Goal: Task Accomplishment & Management: Complete application form

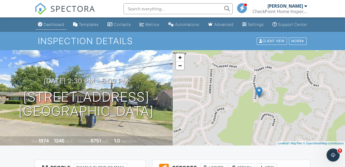
click at [47, 27] on div "Dashboard" at bounding box center [54, 24] width 21 height 5
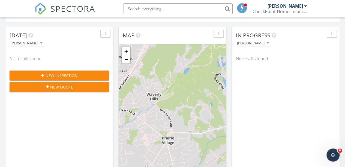
click at [56, 75] on span "New Inspection" at bounding box center [62, 76] width 32 height 6
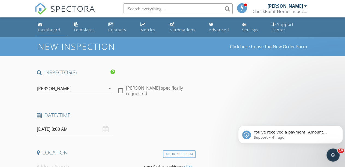
click at [52, 30] on div "Dashboard" at bounding box center [49, 29] width 23 height 5
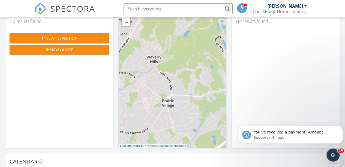
scroll to position [82, 0]
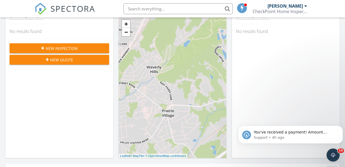
click at [58, 47] on span "New Inspection" at bounding box center [62, 49] width 32 height 6
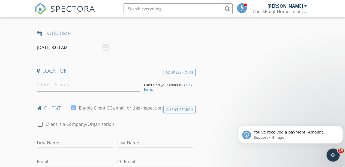
click at [66, 48] on input "09/29/2025 8:00 AM" at bounding box center [75, 47] width 76 height 13
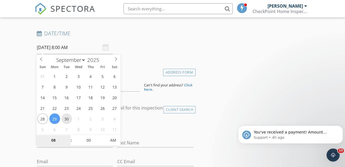
type input "09/30/2025 8:00 AM"
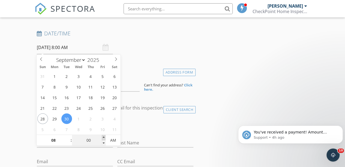
type input "05"
type input "09/30/2025 8:05 AM"
click at [102, 136] on span at bounding box center [104, 137] width 4 height 5
type input "10"
type input "09/30/2025 8:10 AM"
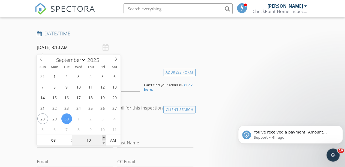
click at [102, 136] on span at bounding box center [104, 137] width 4 height 5
type input "15"
type input "09/30/2025 8:15 AM"
click at [103, 137] on span at bounding box center [104, 137] width 4 height 5
type input "20"
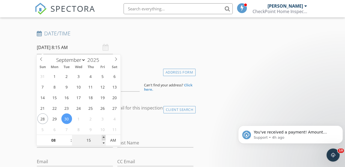
type input "09/30/2025 8:20 AM"
click at [103, 137] on span at bounding box center [104, 137] width 4 height 5
type input "25"
type input "09/30/2025 8:25 AM"
click at [103, 137] on span at bounding box center [104, 137] width 4 height 5
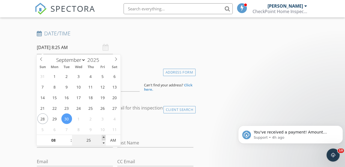
type input "30"
type input "09/30/2025 8:30 AM"
click at [103, 137] on span at bounding box center [104, 137] width 4 height 5
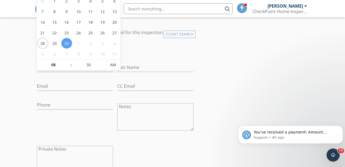
scroll to position [136, 0]
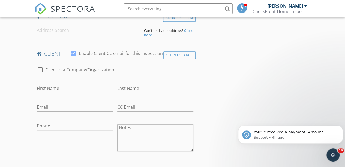
click at [144, 78] on div "check_box_outline_blank Client is a Company/Organization" at bounding box center [115, 72] width 157 height 14
click at [49, 89] on input "First Name" at bounding box center [75, 88] width 76 height 9
type input "Amaury"
click at [130, 87] on input "Last Name" at bounding box center [155, 88] width 76 height 9
type input "Leyva Almanza"
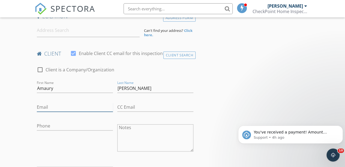
click at [62, 108] on input "Email" at bounding box center [75, 107] width 76 height 9
type input "almanzaleyva1990@gmail.com"
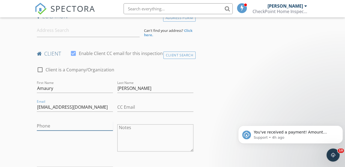
click at [58, 126] on input "Phone" at bounding box center [75, 126] width 76 height 9
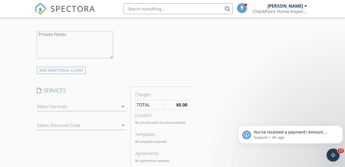
scroll to position [273, 0]
type input "502-440-2562"
click at [123, 124] on icon "arrow_drop_down" at bounding box center [123, 125] width 7 height 7
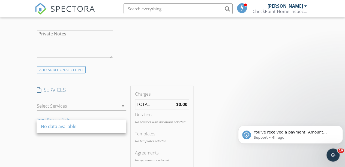
click at [121, 106] on icon "arrow_drop_down" at bounding box center [123, 106] width 7 height 7
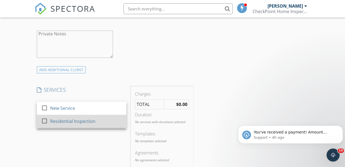
click at [74, 121] on div "Residential Inspection" at bounding box center [72, 121] width 45 height 7
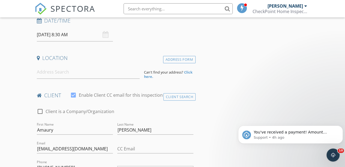
scroll to position [55, 0]
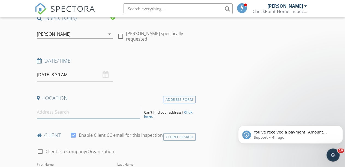
click at [50, 117] on input at bounding box center [88, 112] width 103 height 13
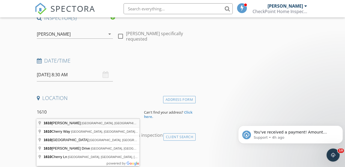
type input "1610 Linda Way, Louisville, KY, USA"
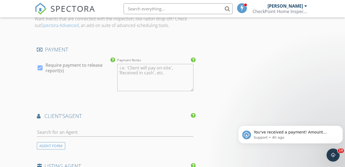
scroll to position [600, 0]
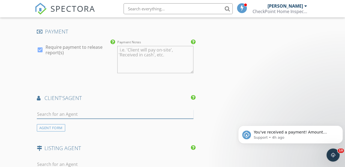
click at [53, 118] on input "text" at bounding box center [115, 114] width 157 height 9
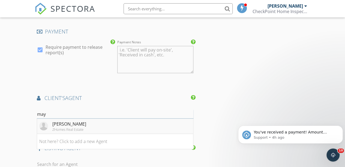
type input "may"
click at [64, 127] on div "Maylin Rodriguez" at bounding box center [69, 124] width 34 height 7
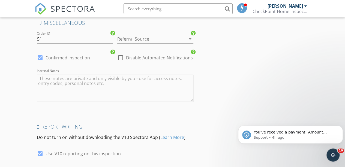
scroll to position [944, 0]
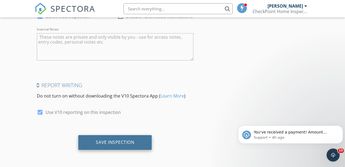
click at [109, 142] on div "Save Inspection" at bounding box center [115, 142] width 38 height 5
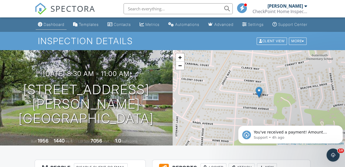
click at [49, 27] on div "Dashboard" at bounding box center [54, 24] width 21 height 5
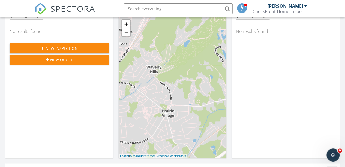
click at [55, 47] on span "New Inspection" at bounding box center [62, 49] width 32 height 6
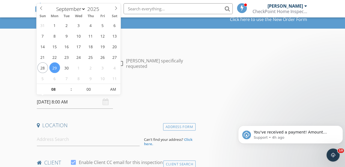
click at [69, 104] on input "[DATE] 8:00 AM" at bounding box center [75, 101] width 76 height 13
select select "9"
type input "[DATE] 8:00 AM"
type input "05"
type input "[DATE] 8:05 AM"
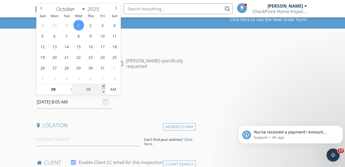
click at [103, 86] on span at bounding box center [104, 86] width 4 height 5
type input "10"
type input "10/01/2025 8:10 AM"
click at [103, 86] on span at bounding box center [104, 86] width 4 height 5
type input "15"
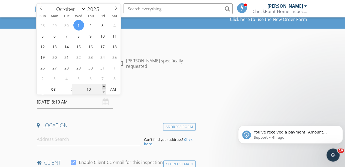
type input "10/01/2025 8:15 AM"
click at [103, 86] on span at bounding box center [104, 86] width 4 height 5
type input "20"
type input "10/01/2025 8:20 AM"
click at [103, 86] on span at bounding box center [104, 86] width 4 height 5
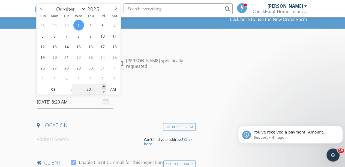
type input "25"
type input "10/01/2025 8:25 AM"
click at [103, 86] on span at bounding box center [104, 86] width 4 height 5
type input "30"
type input "10/01/2025 8:30 AM"
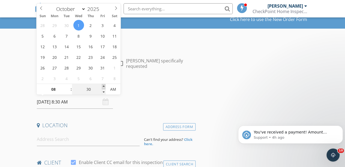
click at [103, 85] on span at bounding box center [104, 86] width 4 height 5
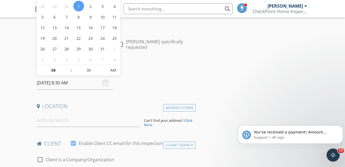
scroll to position [55, 0]
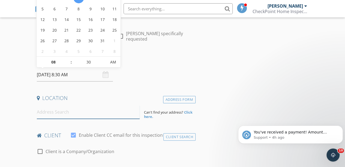
click at [53, 113] on input at bounding box center [88, 112] width 103 height 13
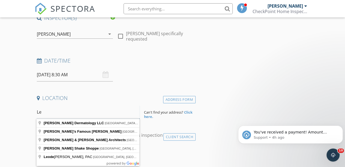
type input "L"
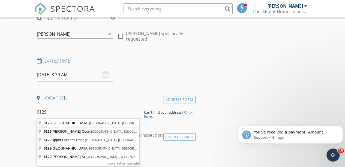
type input "6129 Arlone Court, Louisville, KY, USA"
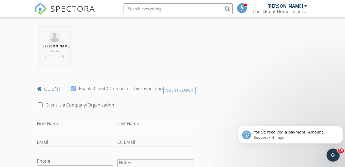
scroll to position [218, 0]
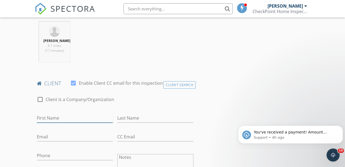
click at [64, 122] on input "First Name" at bounding box center [75, 118] width 76 height 9
type input "Leodel"
click at [127, 122] on input "Last Name" at bounding box center [155, 118] width 76 height 9
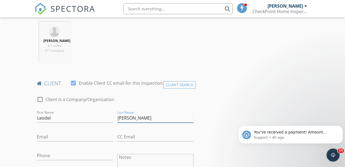
type input "Miranda Padron"
click at [58, 140] on input "Email" at bounding box center [75, 137] width 76 height 9
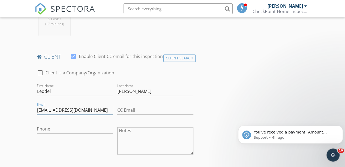
scroll to position [245, 0]
type input "lmirandapadron@gmail.com"
click at [58, 131] on input "Phone" at bounding box center [75, 128] width 76 height 9
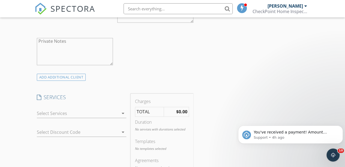
scroll to position [382, 0]
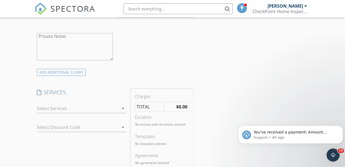
type input "502-907-8441"
click at [122, 112] on icon "arrow_drop_down" at bounding box center [123, 108] width 7 height 7
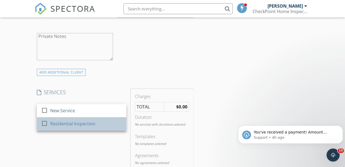
click at [77, 127] on div "Residential Inspection" at bounding box center [72, 124] width 45 height 7
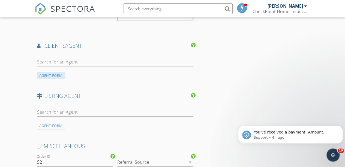
scroll to position [654, 0]
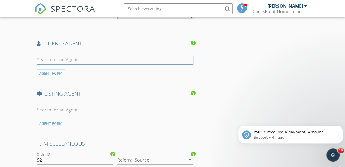
click at [59, 64] on input "text" at bounding box center [115, 59] width 157 height 9
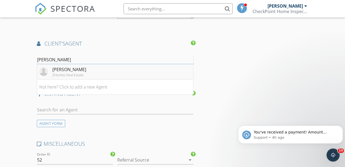
type input "yuri"
click at [73, 73] on div "Yurisbel García" at bounding box center [69, 69] width 34 height 7
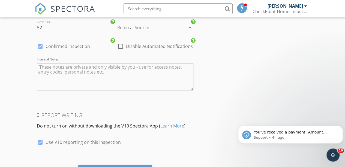
scroll to position [927, 0]
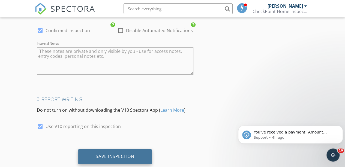
click at [119, 159] on div "Save Inspection" at bounding box center [115, 156] width 38 height 5
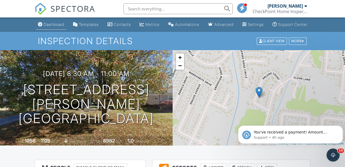
click at [51, 27] on div "Dashboard" at bounding box center [54, 24] width 21 height 5
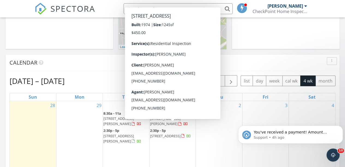
click at [169, 134] on span "[STREET_ADDRESS]" at bounding box center [165, 136] width 31 height 5
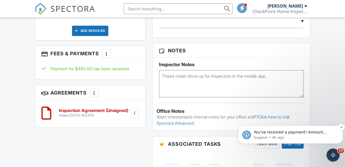
click at [295, 137] on p "Support • 4h ago" at bounding box center [295, 137] width 82 height 5
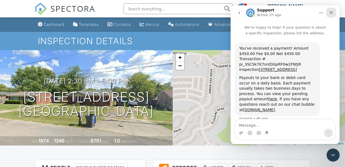
click at [331, 13] on icon "Close" at bounding box center [331, 12] width 3 height 3
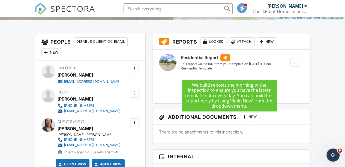
scroll to position [191, 0]
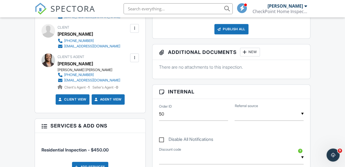
click at [135, 31] on div at bounding box center [134, 28] width 5 height 5
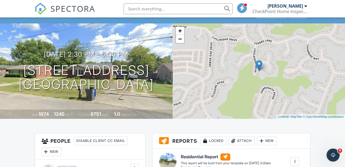
scroll to position [0, 0]
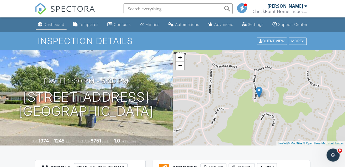
click at [41, 27] on link "Dashboard" at bounding box center [51, 25] width 31 height 10
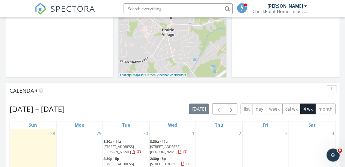
scroll to position [218, 0]
